Goal: Obtain resource: Obtain resource

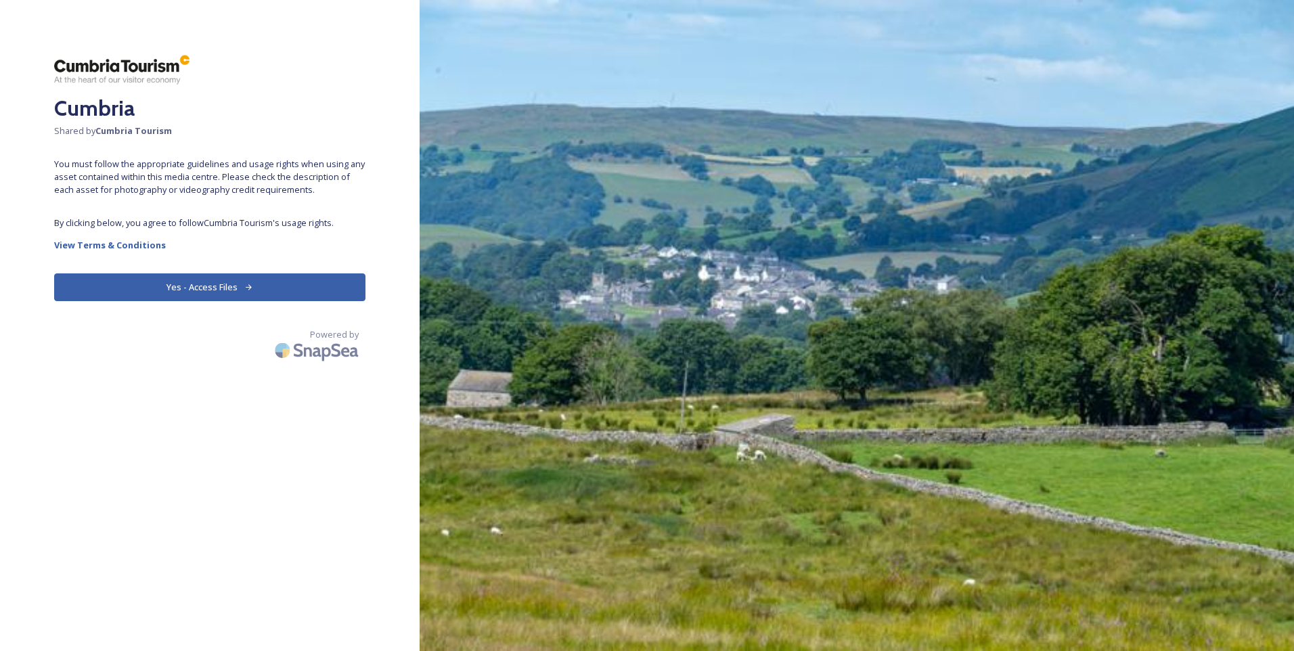
click at [210, 286] on button "Yes - Access Files" at bounding box center [209, 287] width 311 height 28
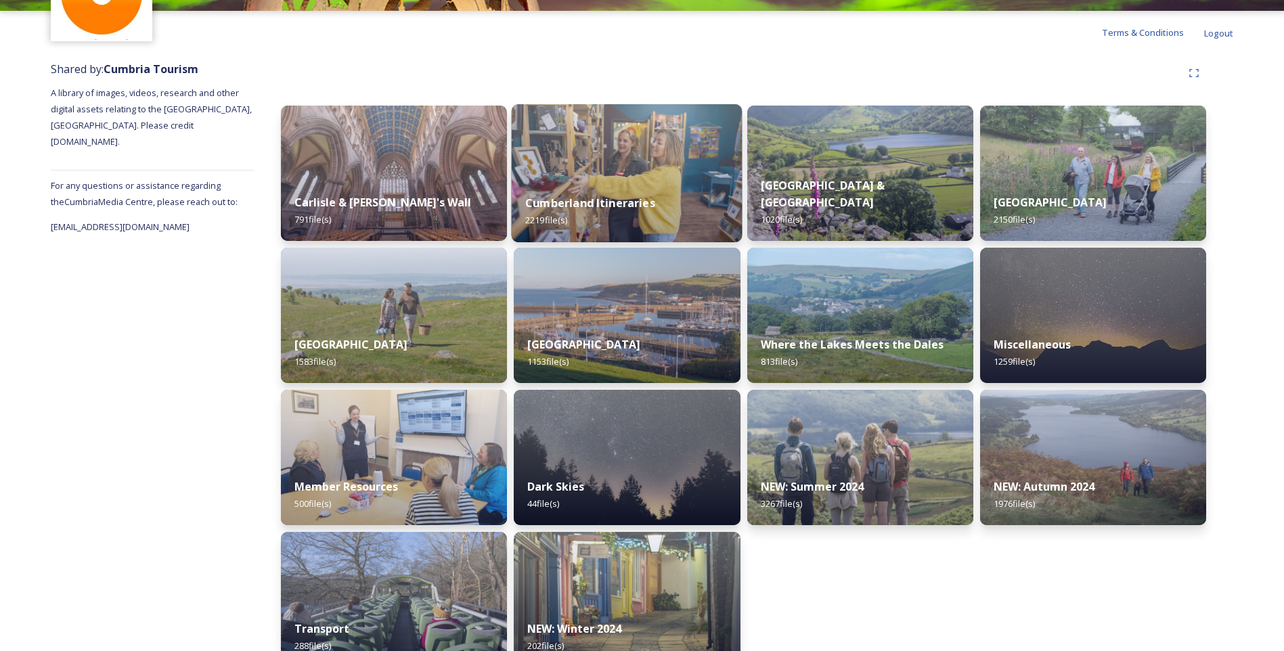
scroll to position [135, 0]
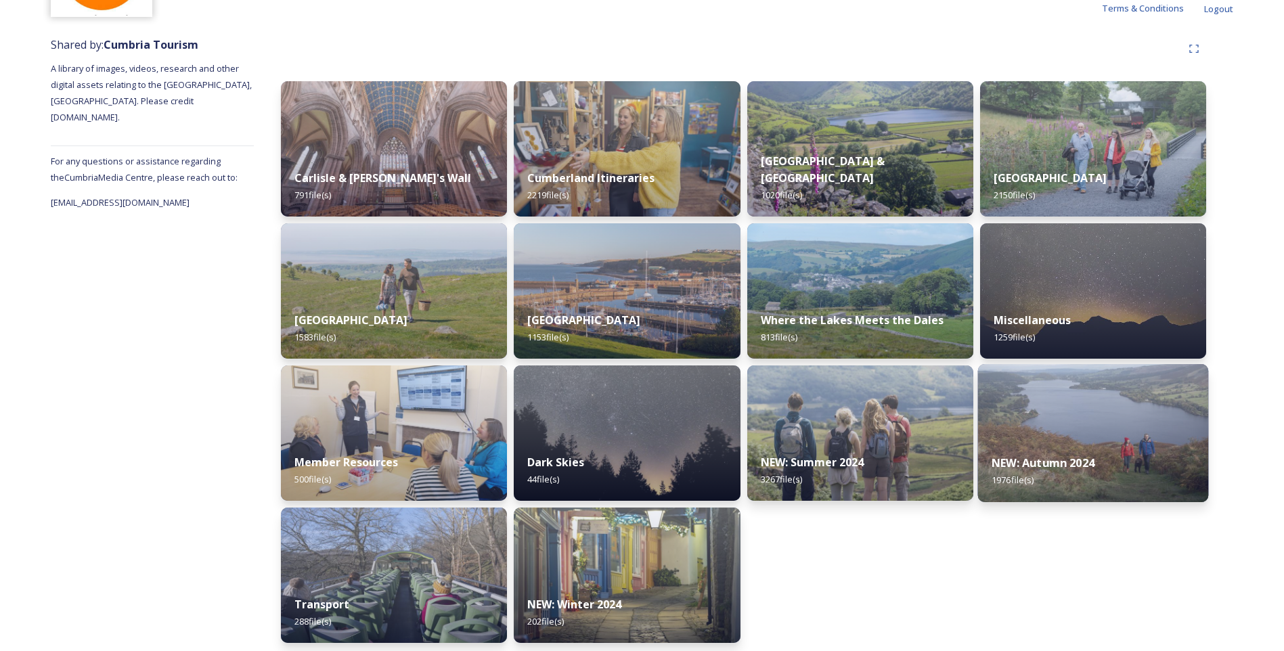
click at [1075, 432] on img at bounding box center [1092, 433] width 231 height 138
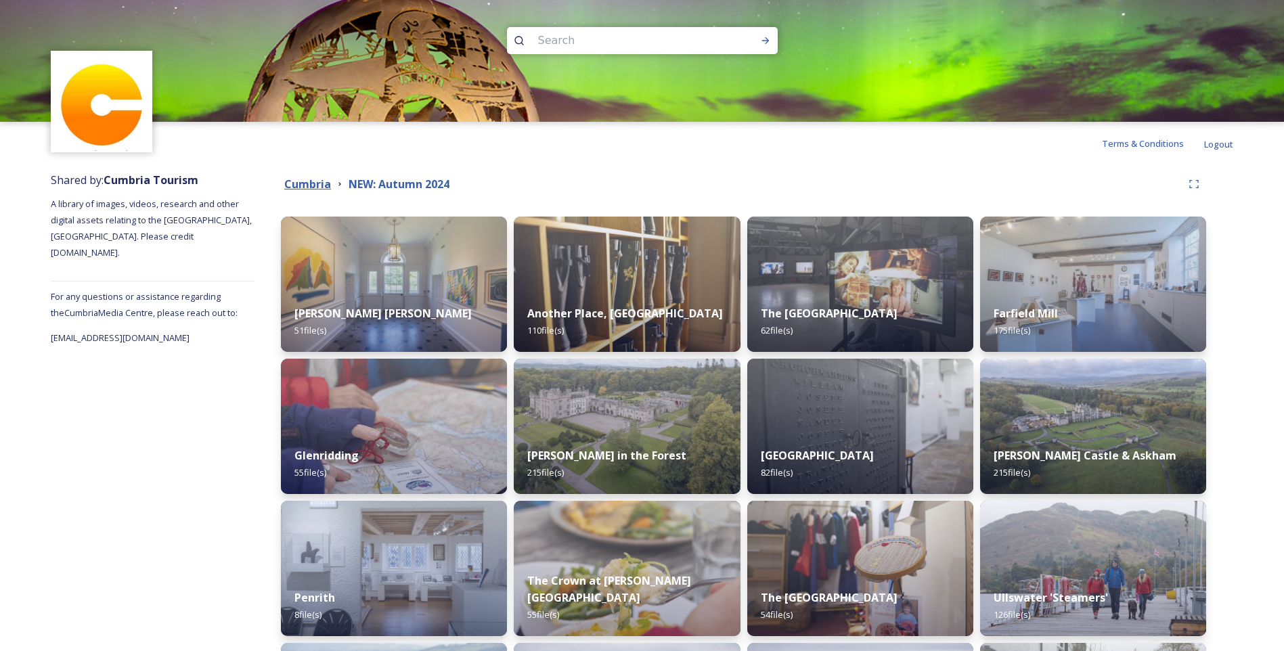
click at [298, 183] on strong "Cumbria" at bounding box center [307, 184] width 47 height 15
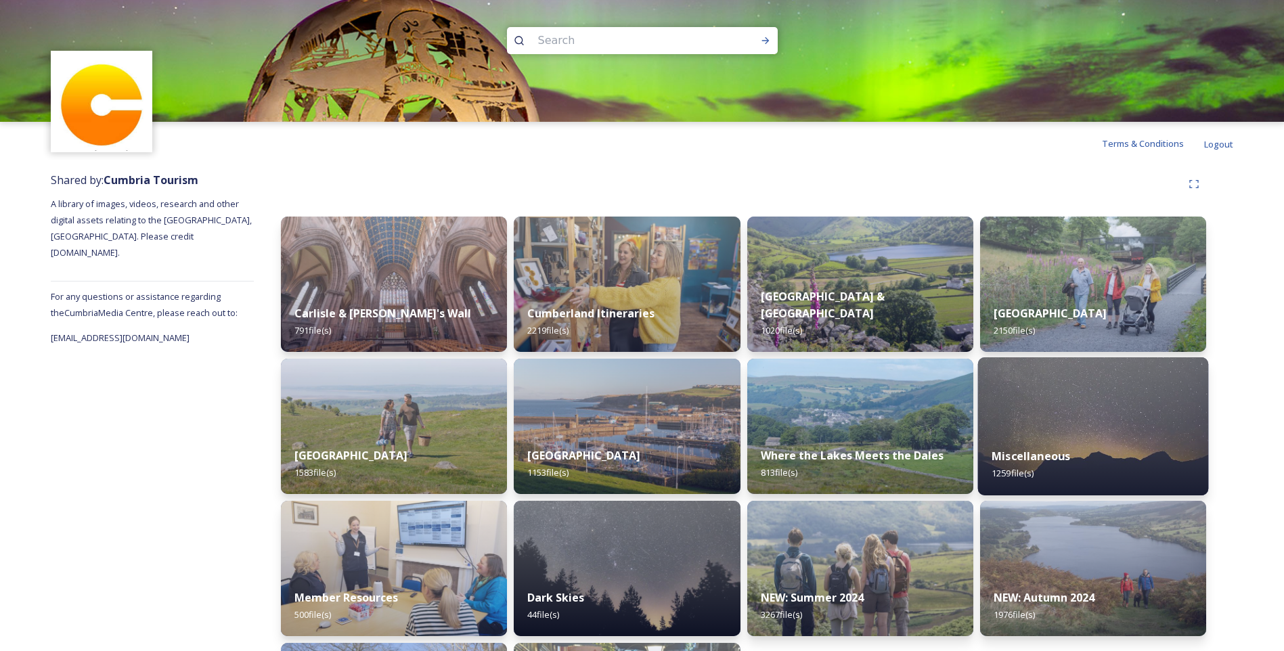
click at [1104, 399] on img at bounding box center [1092, 426] width 231 height 138
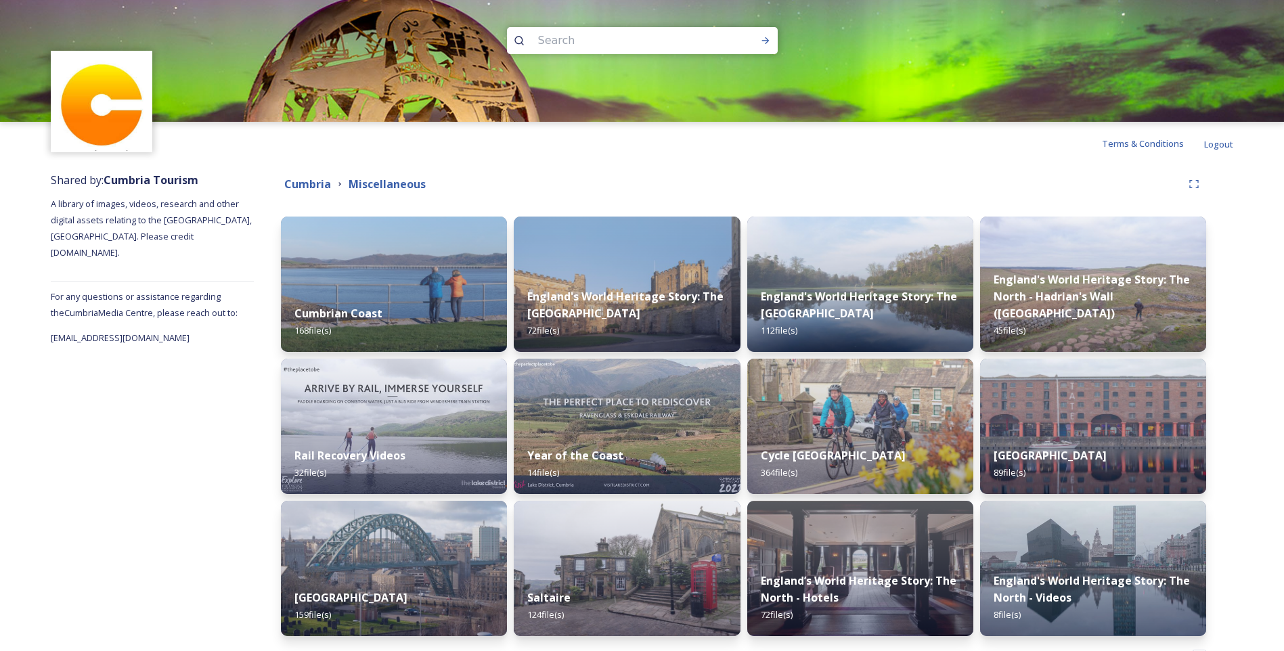
click at [544, 40] on input at bounding box center [623, 41] width 185 height 30
type input "autumn images"
click at [766, 41] on icon at bounding box center [765, 40] width 11 height 11
